Goal: Task Accomplishment & Management: Use online tool/utility

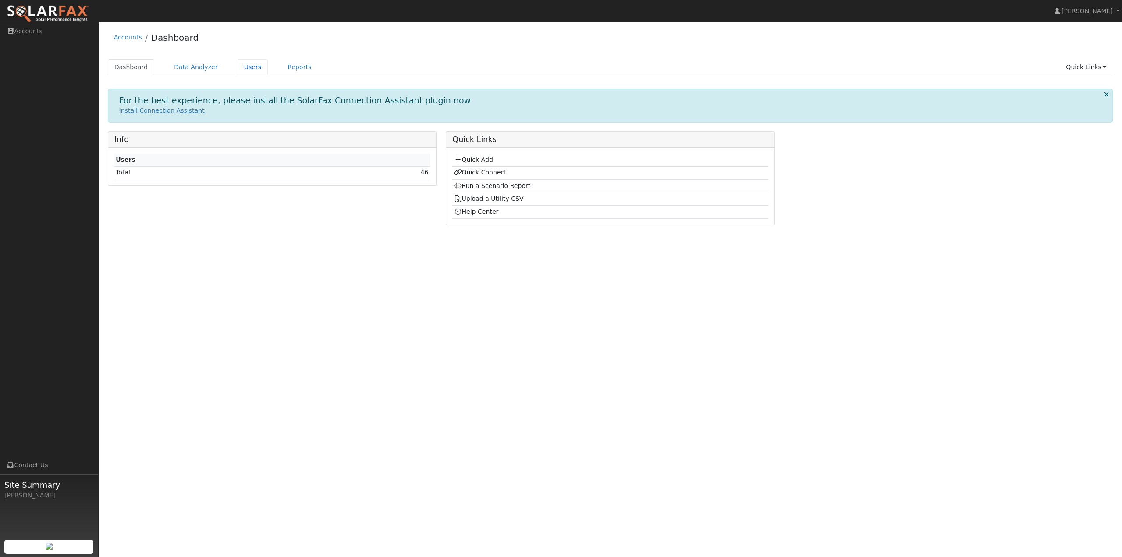
click at [238, 73] on link "Users" at bounding box center [253, 67] width 31 height 16
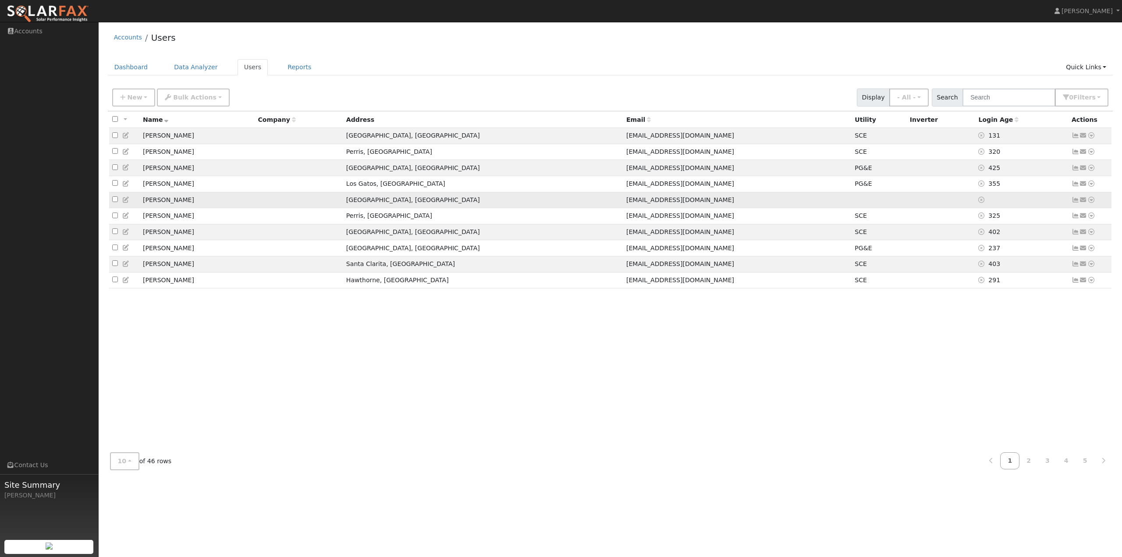
click at [1091, 202] on icon at bounding box center [1091, 200] width 8 height 6
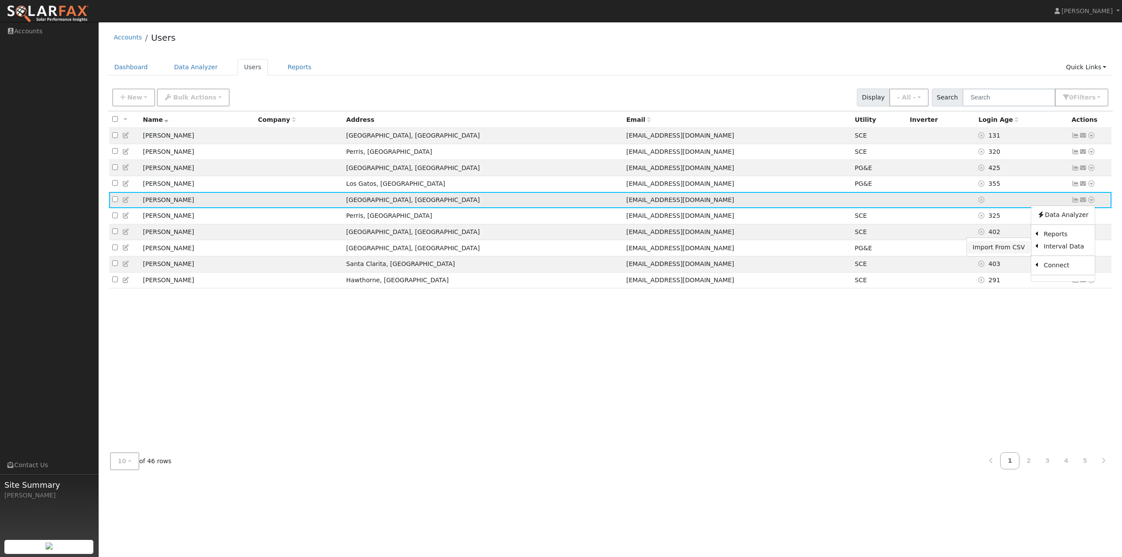
click at [1002, 247] on link "Import From CSV" at bounding box center [998, 247] width 64 height 12
